Goal: Task Accomplishment & Management: Use online tool/utility

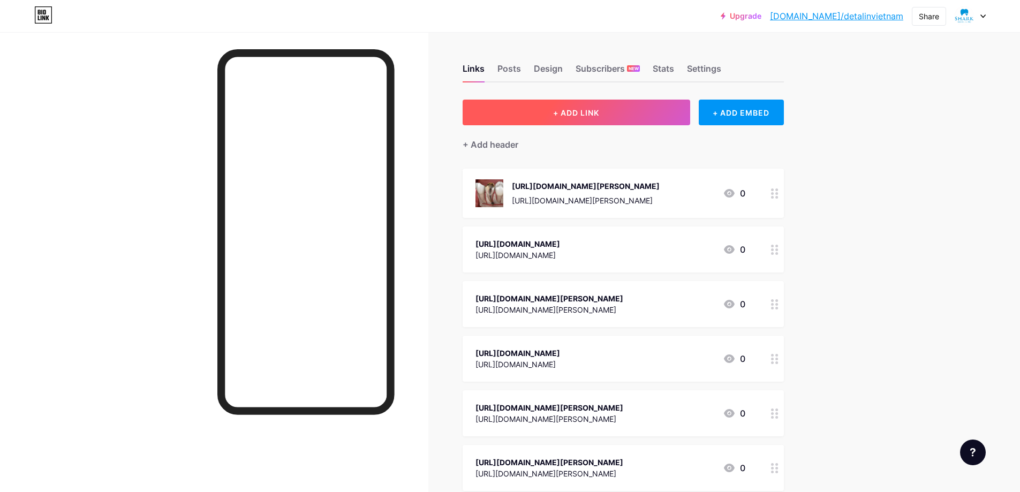
click at [577, 109] on span "+ ADD LINK" at bounding box center [576, 112] width 46 height 9
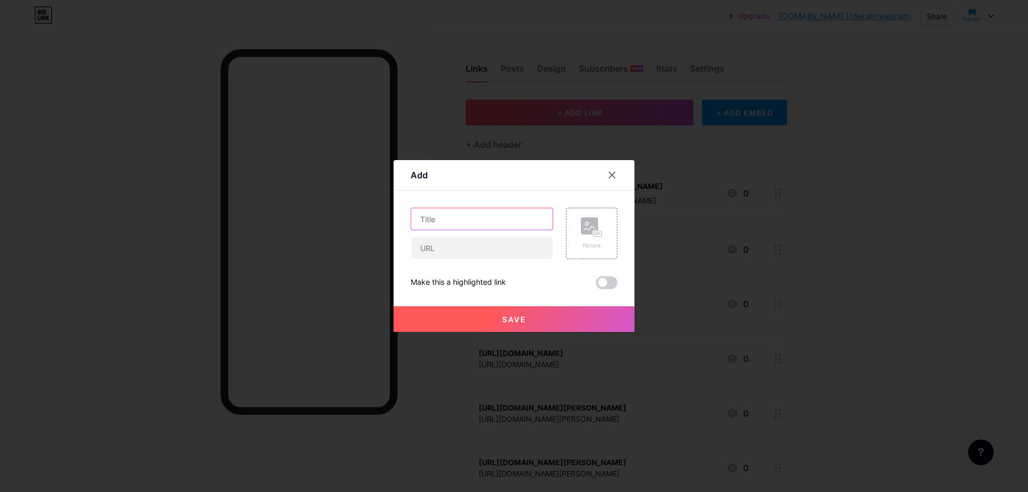
click at [474, 219] on input "text" at bounding box center [481, 218] width 141 height 21
paste input "[URL][DOMAIN_NAME]"
type input "[URL][DOMAIN_NAME]"
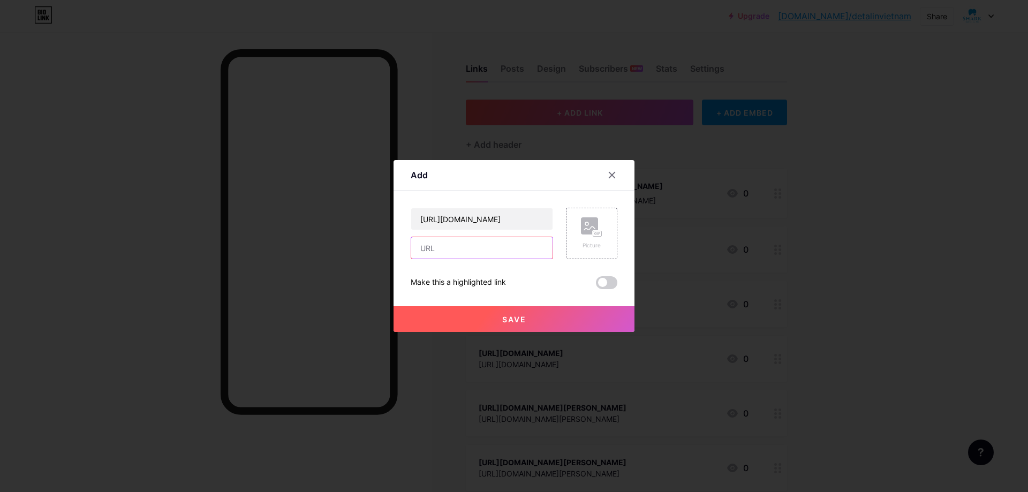
click at [465, 243] on input "text" at bounding box center [481, 247] width 141 height 21
paste input "[URL][DOMAIN_NAME]"
type input "[URL][DOMAIN_NAME]"
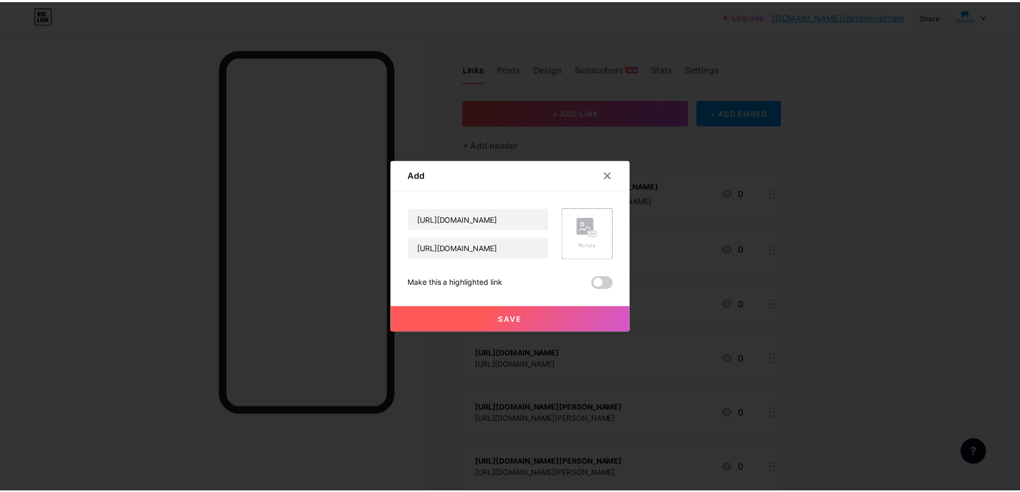
scroll to position [0, 0]
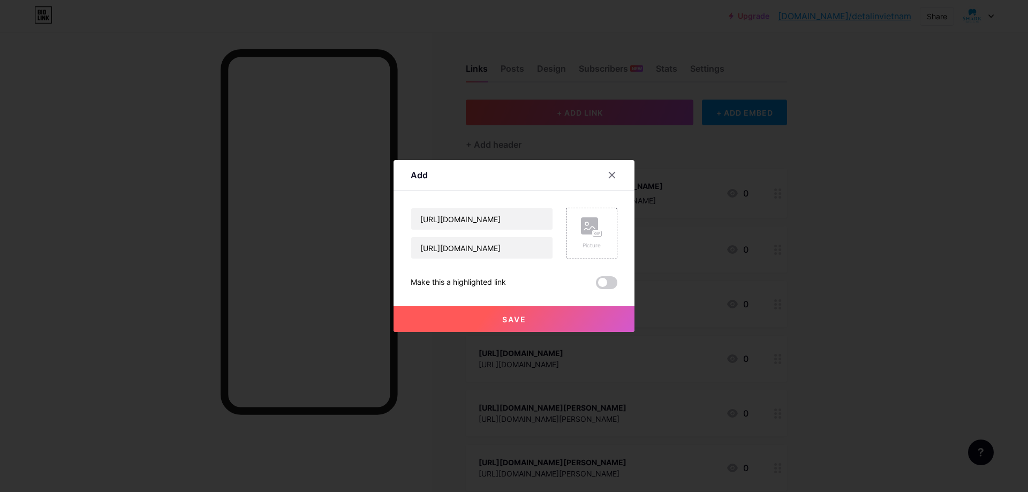
click at [532, 319] on button "Save" at bounding box center [513, 319] width 241 height 26
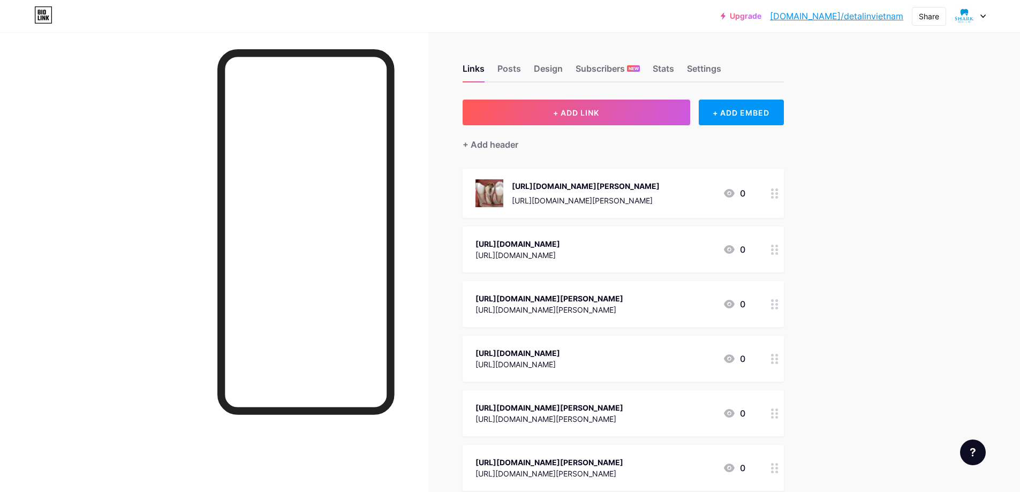
click at [831, 12] on link "[DOMAIN_NAME]/detalinvietnam" at bounding box center [836, 16] width 133 height 13
click at [592, 117] on button "+ ADD LINK" at bounding box center [577, 113] width 228 height 26
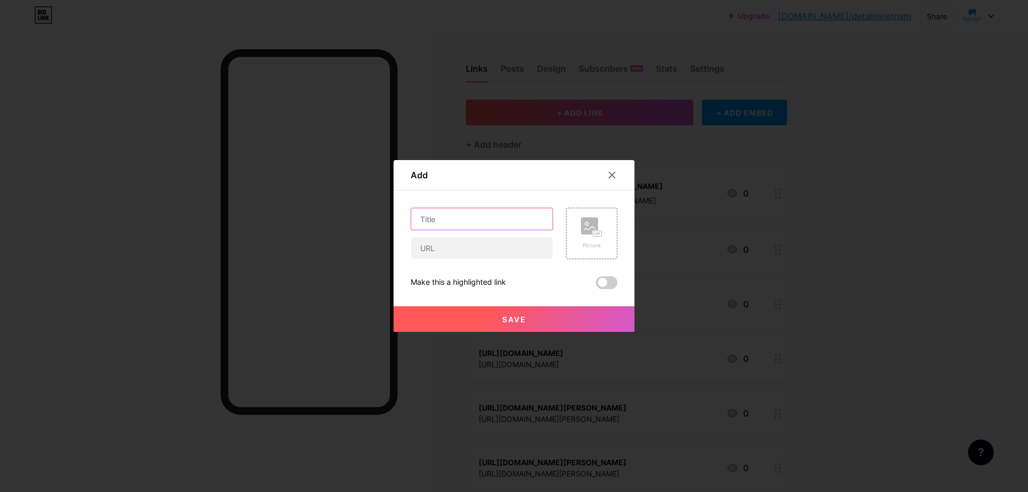
click at [452, 219] on input "text" at bounding box center [481, 218] width 141 height 21
paste input "https://dentalinvietnam.com/how-much-does-a-gold-dental-crown-cost/"
type input "https://dentalinvietnam.com/how-much-does-a-gold-dental-crown-cost/"
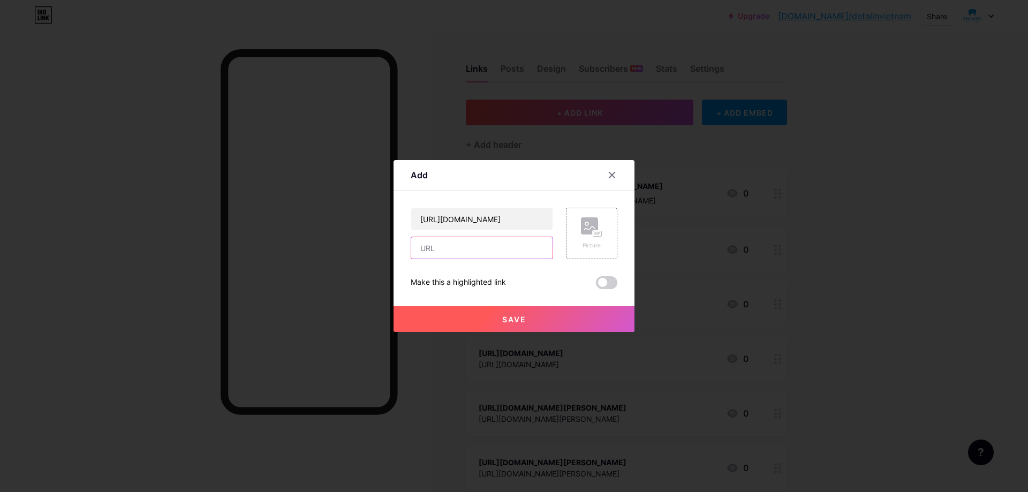
click at [455, 253] on input "text" at bounding box center [481, 247] width 141 height 21
paste input "https://dentalinvietnam.com/how-much-does-a-gold-dental-crown-cost/"
type input "https://dentalinvietnam.com/how-much-does-a-gold-dental-crown-cost/"
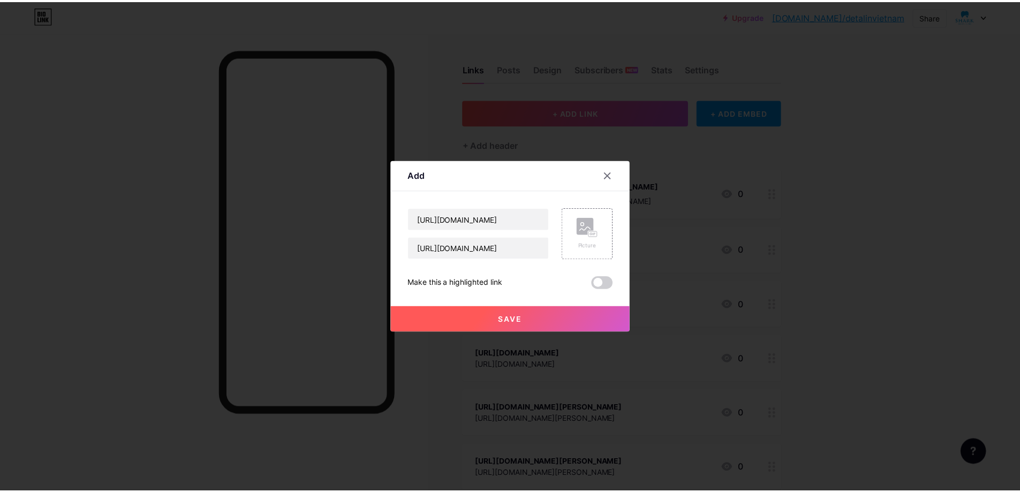
scroll to position [0, 0]
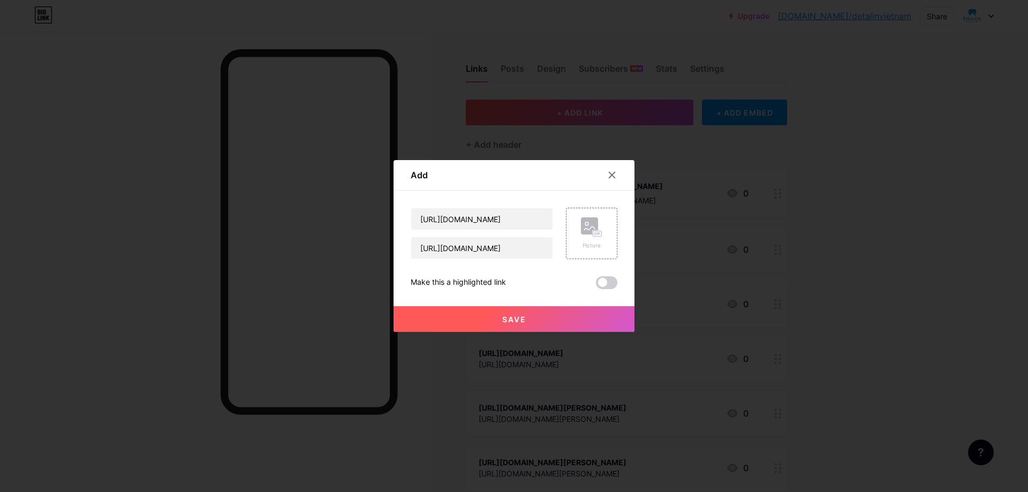
click at [527, 317] on button "Save" at bounding box center [513, 319] width 241 height 26
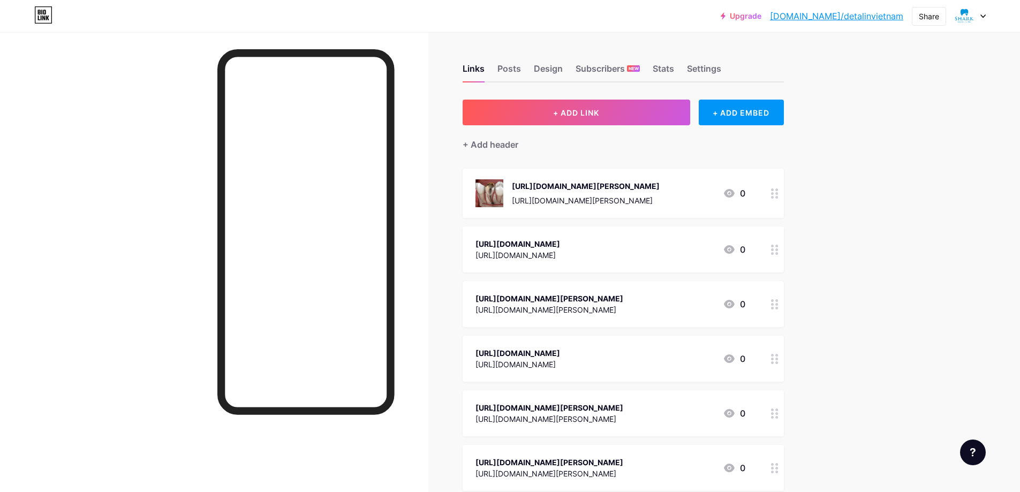
click at [875, 14] on link "[DOMAIN_NAME]/detalinvietnam" at bounding box center [836, 16] width 133 height 13
